Goal: Task Accomplishment & Management: Complete application form

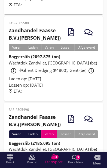
scroll to position [226, 0]
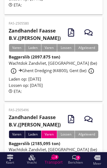
click at [65, 155] on div "Wachtdok Zandvliet, [GEOGRAPHIC_DATA] (be) info_outline Ghent Dredging (K4800),…" at bounding box center [54, 154] width 90 height 16
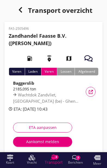
click at [51, 142] on div "Aankomst melden" at bounding box center [42, 141] width 50 height 6
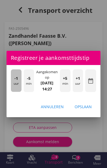
click at [16, 84] on div "-1 uur" at bounding box center [16, 80] width 11 height 22
click at [12, 81] on div "-1 uur" at bounding box center [16, 80] width 11 height 22
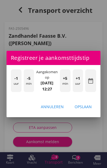
click at [12, 83] on div "-1 uur" at bounding box center [16, 80] width 11 height 22
click at [13, 83] on div "-1 uur" at bounding box center [16, 80] width 11 height 22
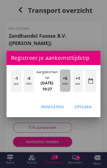
click at [66, 82] on div "+5 min" at bounding box center [65, 80] width 11 height 22
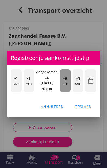
click at [68, 83] on div "+5 min" at bounding box center [65, 80] width 11 height 22
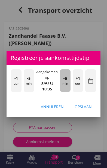
click at [67, 82] on div "+5 min" at bounding box center [65, 80] width 11 height 22
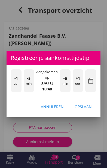
click at [86, 106] on div "Opslaan" at bounding box center [83, 107] width 17 height 6
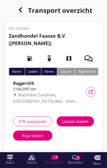
click at [27, 136] on div "Ik ga lossen" at bounding box center [32, 135] width 31 height 6
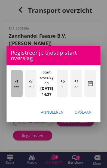
click at [15, 89] on div "-1 uur" at bounding box center [17, 83] width 12 height 28
click at [14, 88] on div "-1 uur" at bounding box center [17, 83] width 12 height 28
click at [13, 87] on div "-1 uur" at bounding box center [17, 83] width 12 height 28
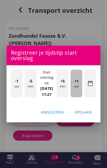
click at [76, 88] on div "+1 uur" at bounding box center [77, 83] width 12 height 28
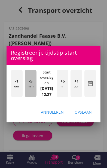
click at [28, 89] on div "-5 min" at bounding box center [31, 83] width 12 height 28
click at [25, 85] on div "-5 min" at bounding box center [31, 83] width 12 height 28
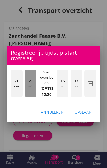
click at [25, 85] on div "-5 min" at bounding box center [31, 83] width 12 height 28
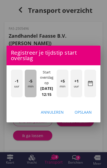
click at [25, 83] on div "-5 min" at bounding box center [31, 83] width 12 height 28
click at [25, 85] on div "-5 min" at bounding box center [31, 83] width 12 height 28
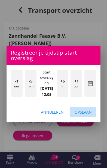
click at [88, 115] on div "Opslaan" at bounding box center [83, 112] width 17 height 6
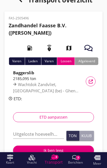
click at [27, 132] on input "Uitgeloste hoeveelheid *" at bounding box center [38, 133] width 51 height 9
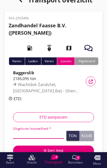
scroll to position [16, 0]
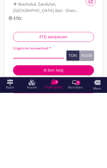
type input "2"
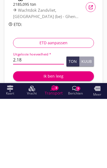
type input "2.185"
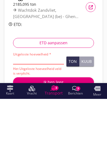
click at [73, 125] on button "Ton" at bounding box center [72, 130] width 13 height 10
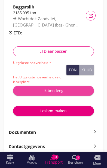
click at [59, 92] on div "Ik ben leeg" at bounding box center [53, 90] width 72 height 6
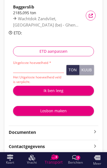
click at [54, 86] on button "Ik ben leeg" at bounding box center [53, 91] width 81 height 10
click at [52, 67] on input "Uitgeloste hoeveelheid *" at bounding box center [38, 68] width 51 height 9
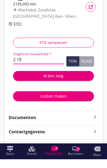
type input "2.1"
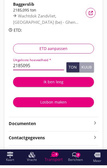
type input "2185095"
click at [72, 68] on div "Ton" at bounding box center [73, 70] width 8 height 4
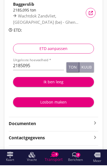
scroll to position [70, 0]
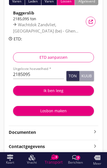
click at [59, 87] on div "Ik ben leeg" at bounding box center [53, 90] width 72 height 6
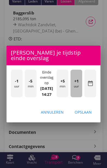
click at [78, 97] on div "+1 uur" at bounding box center [77, 83] width 12 height 28
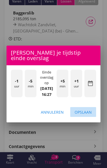
click at [88, 115] on div "Opslaan" at bounding box center [83, 112] width 17 height 6
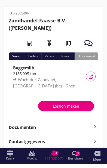
scroll to position [11, 0]
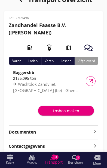
click at [95, 129] on icon "keyboard_arrow_right" at bounding box center [95, 131] width 7 height 7
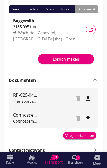
scroll to position [66, 0]
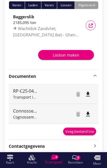
click at [82, 130] on div "Voeg bestand toe" at bounding box center [79, 131] width 29 height 5
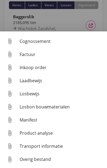
scroll to position [25, 0]
click at [40, 44] on div "Cognossement" at bounding box center [61, 41] width 83 height 7
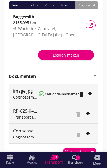
click at [80, 152] on div "Voeg bestand toe" at bounding box center [79, 151] width 29 height 5
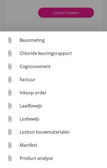
scroll to position [0, 0]
click at [39, 43] on div "Beunmeting" at bounding box center [61, 40] width 83 height 7
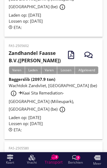
scroll to position [226, 0]
